Goal: Check status: Check status

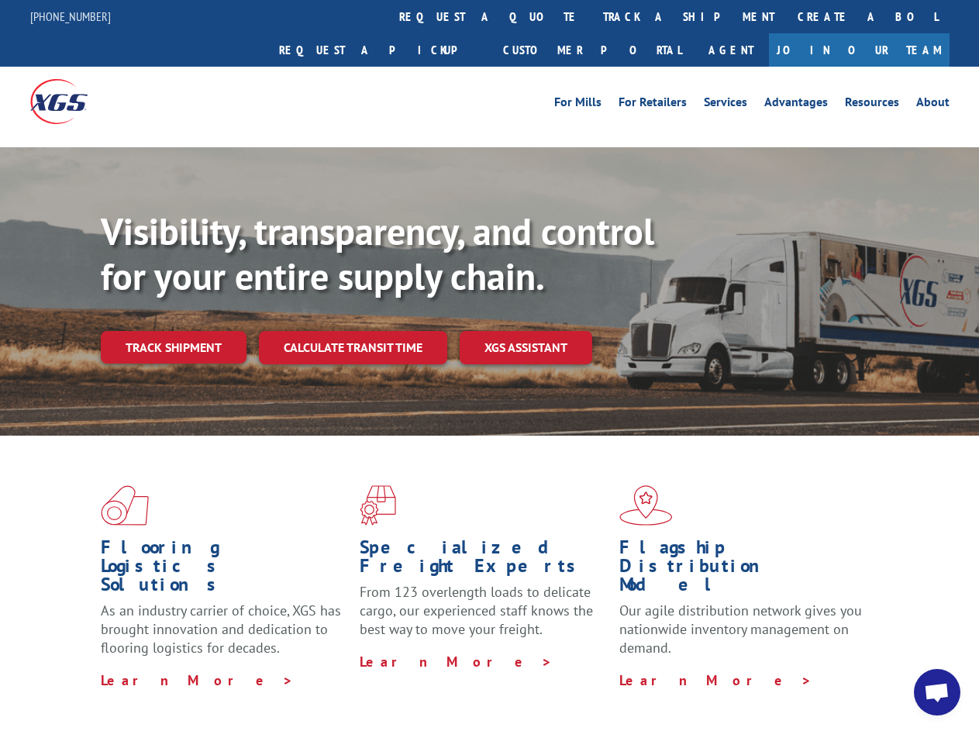
click at [489, 365] on div "Visibility, transparency, and control for your entire supply chain. Track shipm…" at bounding box center [540, 317] width 878 height 216
click at [591, 16] on link "track a shipment" at bounding box center [688, 16] width 195 height 33
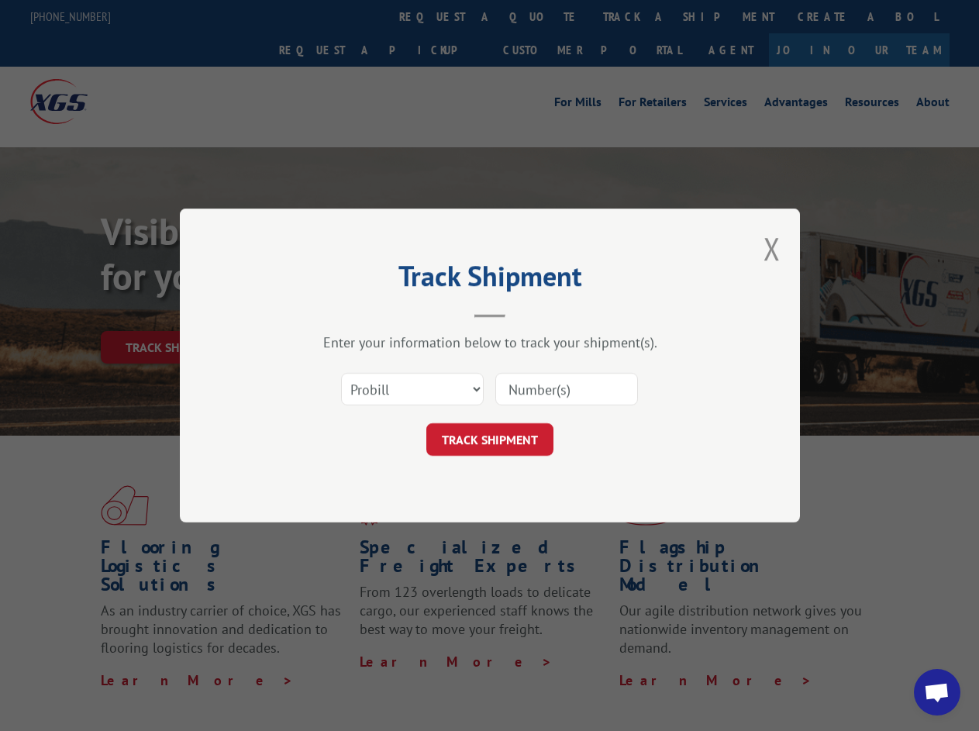
click at [541, 16] on div "Track Shipment Enter your information below to track your shipment(s). Select c…" at bounding box center [489, 365] width 979 height 731
click at [638, 16] on div "Track Shipment Enter your information below to track your shipment(s). Select c…" at bounding box center [489, 365] width 979 height 731
click at [173, 313] on div "Track Shipment Enter your information below to track your shipment(s). Select c…" at bounding box center [489, 365] width 979 height 731
click at [352, 313] on header "Track Shipment" at bounding box center [489, 291] width 465 height 53
click at [526, 313] on header "Track Shipment" at bounding box center [489, 291] width 465 height 53
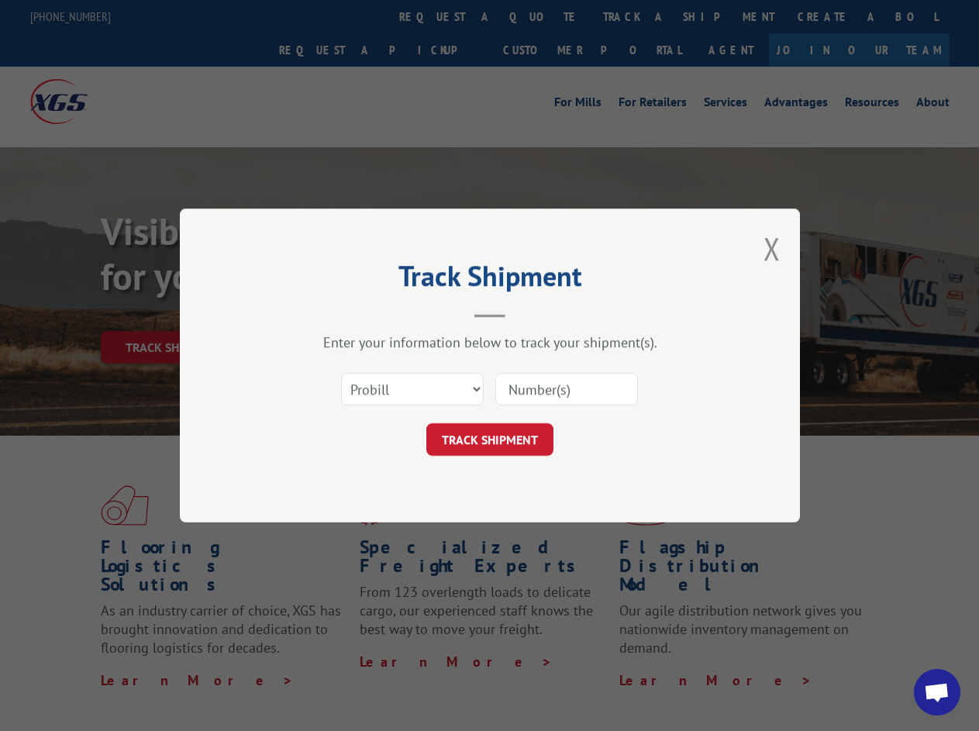
scroll to position [491, 0]
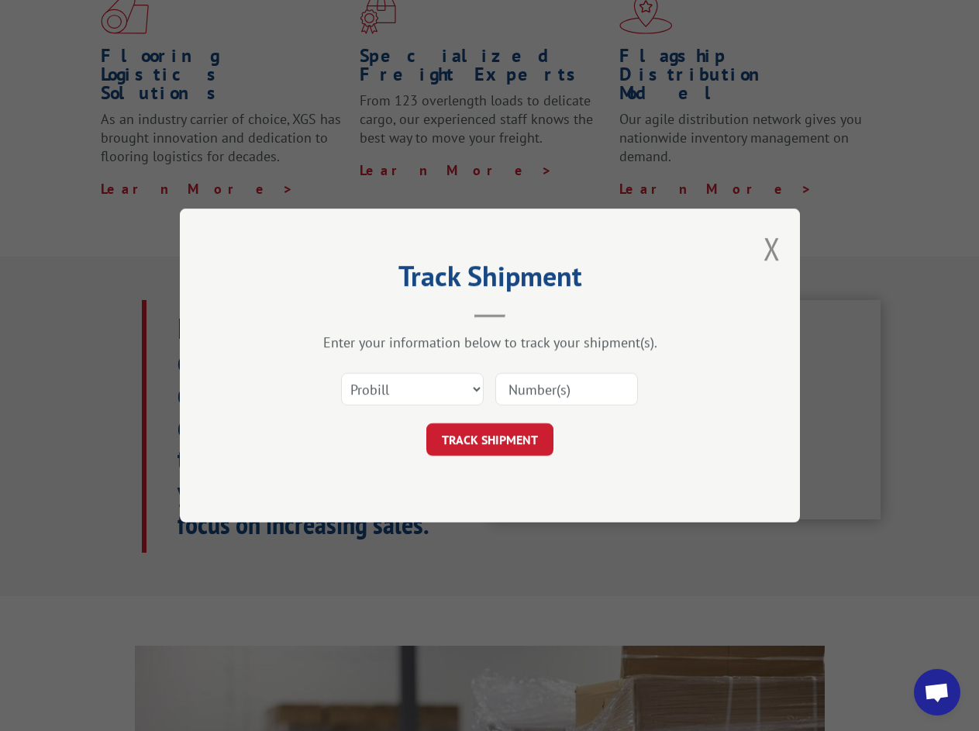
click at [937, 692] on span "Open chat" at bounding box center [937, 694] width 26 height 22
